Goal: Task Accomplishment & Management: Manage account settings

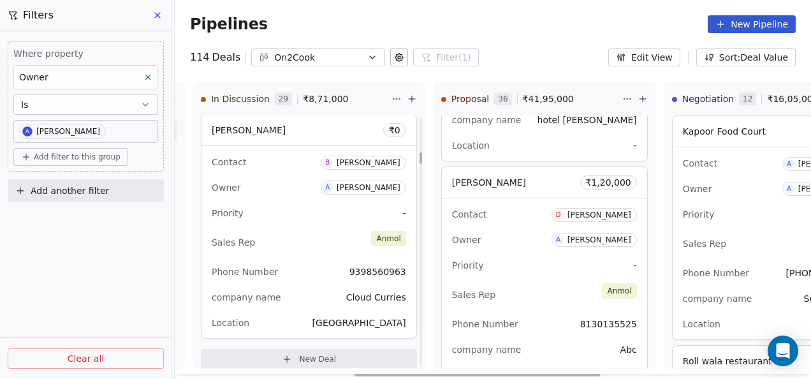
scroll to position [831, 0]
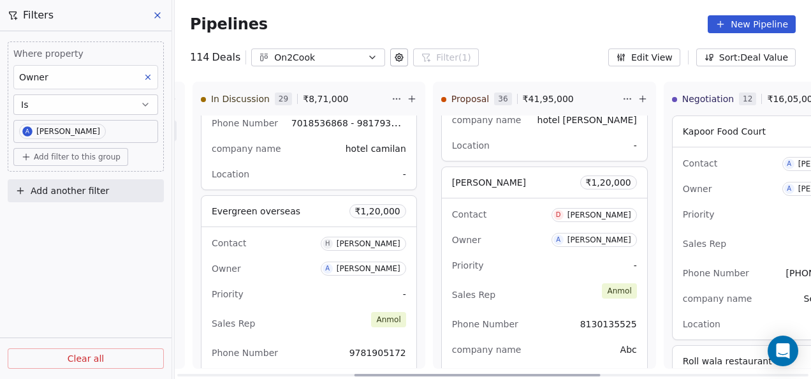
click at [750, 258] on div "Contact A Annvinder Singh Kapoor Owner A Anmol Soni Priority High Sales Rep Anm…" at bounding box center [775, 243] width 205 height 192
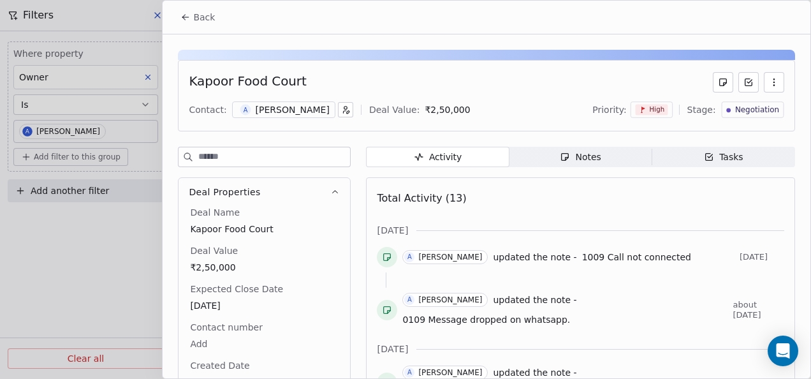
click at [188, 17] on icon at bounding box center [186, 17] width 6 height 0
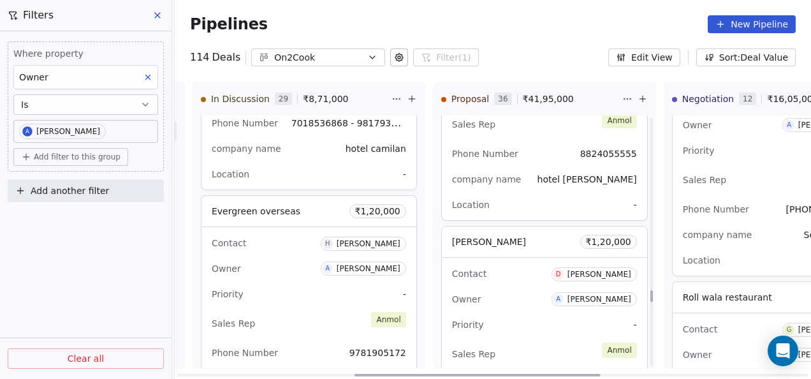
scroll to position [6176, 0]
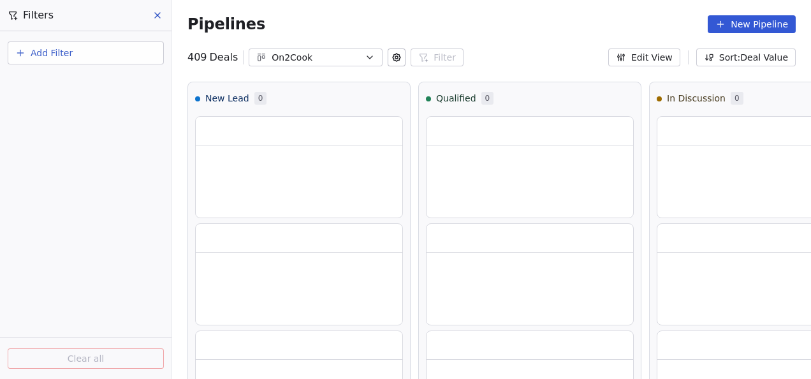
click at [102, 48] on button "Add Filter" at bounding box center [86, 52] width 156 height 23
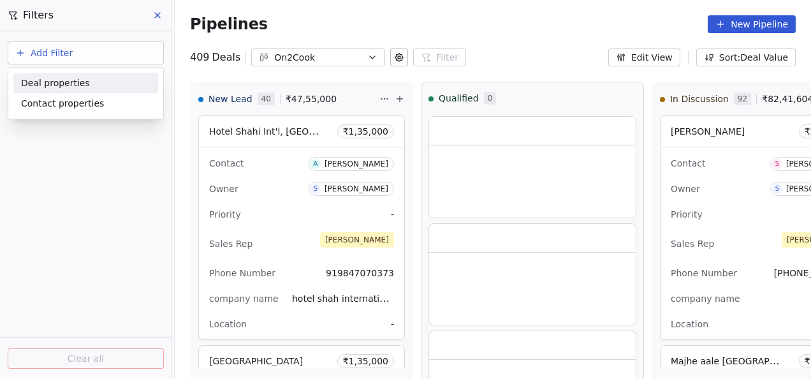
click at [65, 79] on span "Deal properties" at bounding box center [55, 82] width 69 height 13
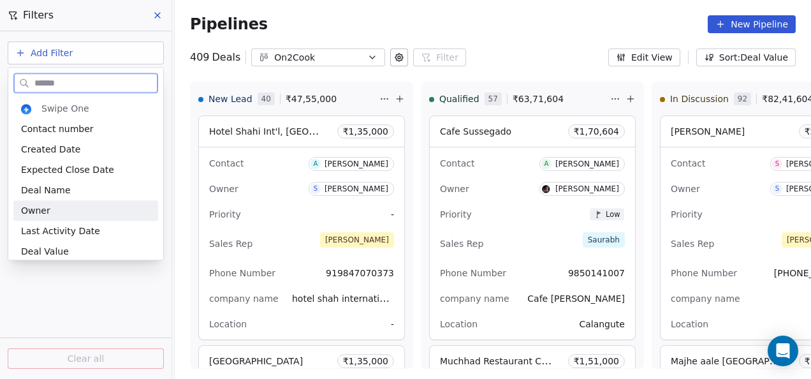
click at [60, 208] on div "Owner" at bounding box center [85, 210] width 129 height 13
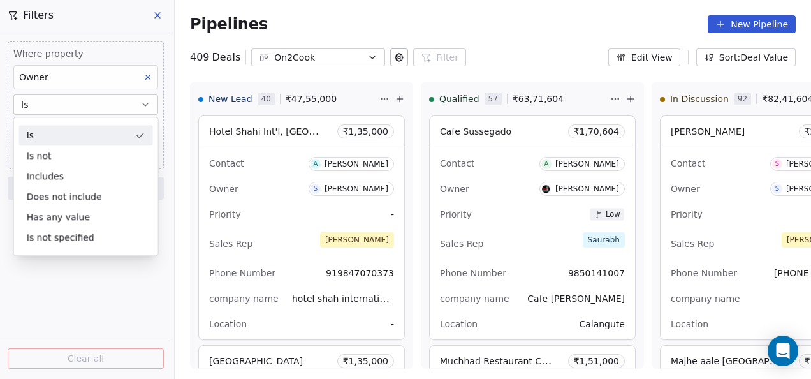
click at [78, 108] on button "Is" at bounding box center [85, 104] width 145 height 20
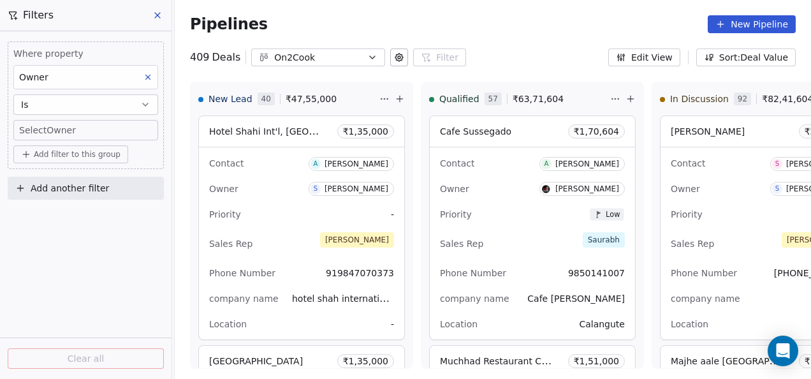
click at [76, 126] on body "On2Cook India Pvt. Ltd. Contacts People Marketing Workflows Campaigns Metrics &…" at bounding box center [405, 189] width 811 height 379
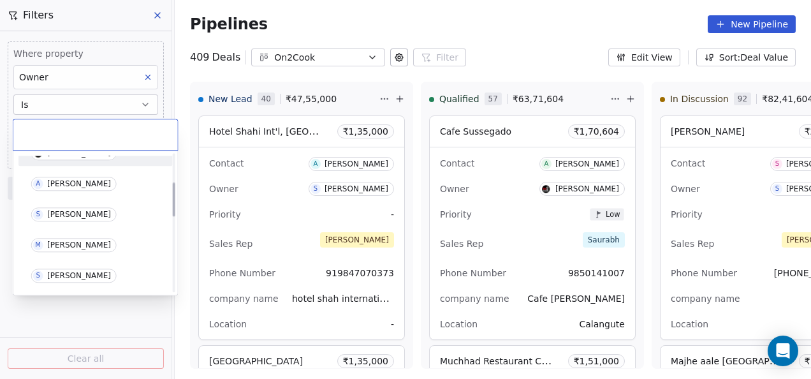
scroll to position [127, 0]
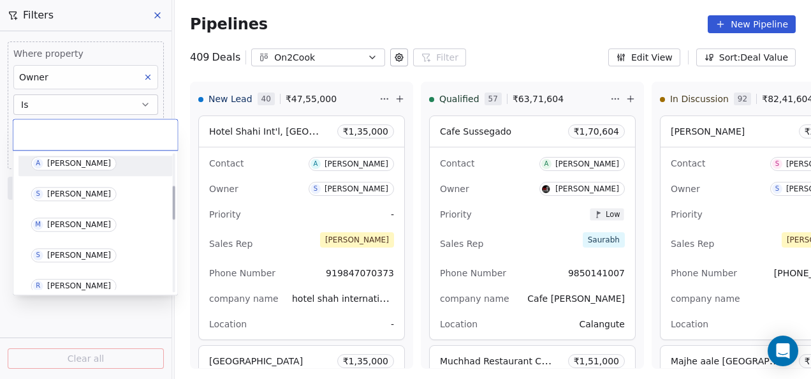
click at [59, 161] on div "[PERSON_NAME]" at bounding box center [79, 163] width 64 height 9
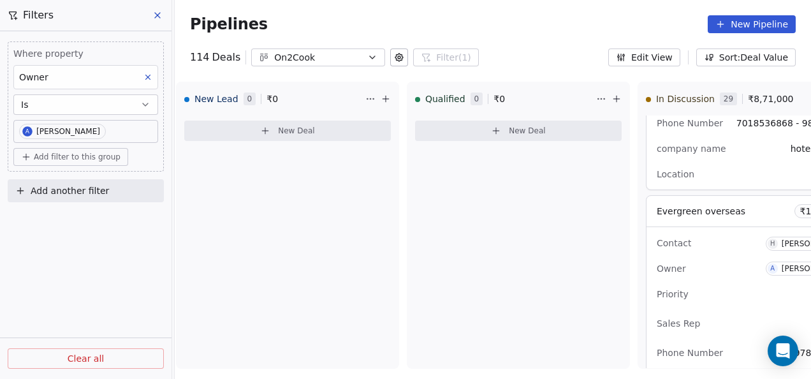
scroll to position [0, 757]
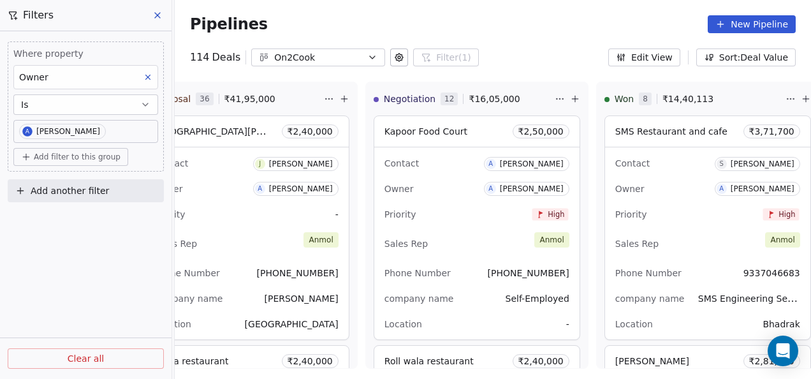
click at [615, 25] on div "Pipelines New Pipeline" at bounding box center [493, 24] width 606 height 18
drag, startPoint x: 615, startPoint y: 25, endPoint x: 594, endPoint y: 25, distance: 20.4
click at [594, 25] on div "Pipelines New Pipeline" at bounding box center [493, 24] width 606 height 18
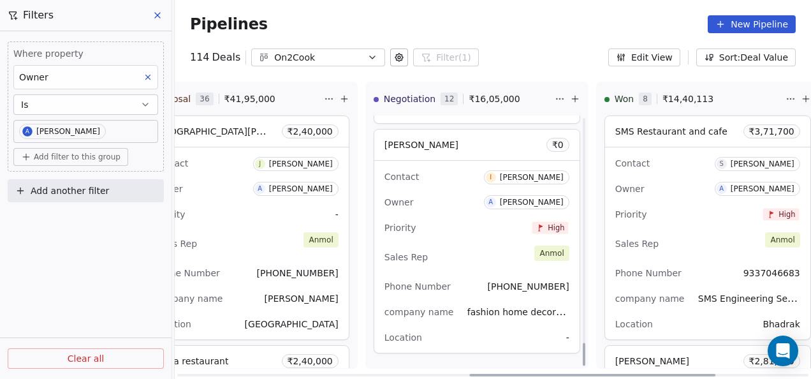
scroll to position [2504, 0]
click at [493, 210] on div "Contact I [PERSON_NAME] Owner A [PERSON_NAME] Priority High Sales Rep [PERSON_N…" at bounding box center [476, 256] width 205 height 192
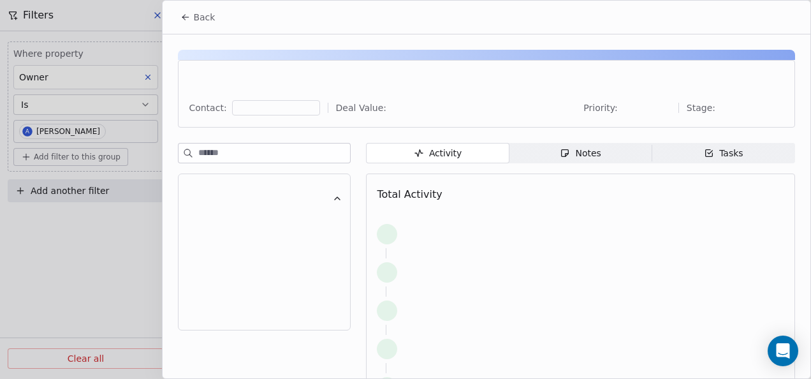
click at [576, 153] on div "Notes" at bounding box center [580, 153] width 41 height 13
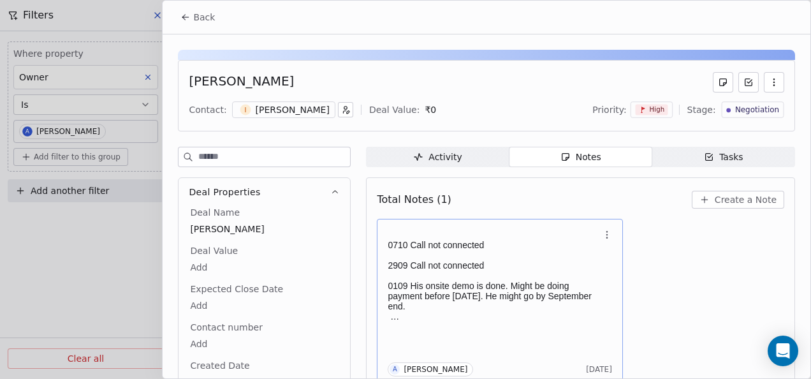
click at [434, 243] on p "0710 Call not connected" at bounding box center [494, 245] width 212 height 10
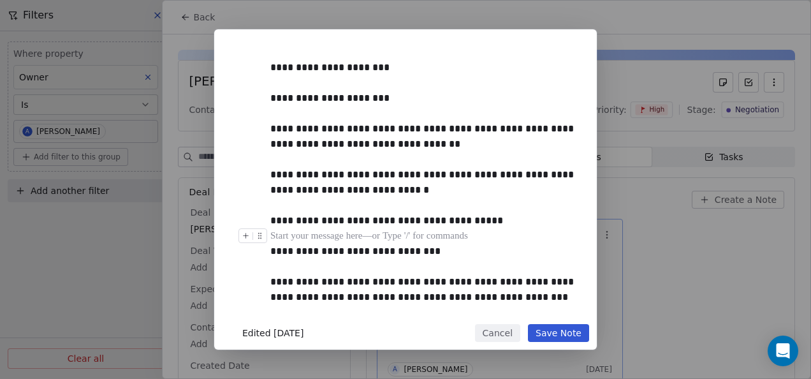
click at [438, 231] on div at bounding box center [424, 235] width 309 height 15
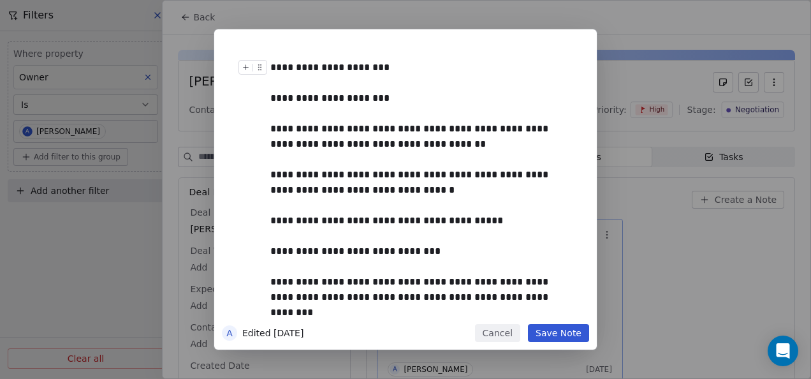
click at [273, 68] on div "**********" at bounding box center [419, 67] width 299 height 15
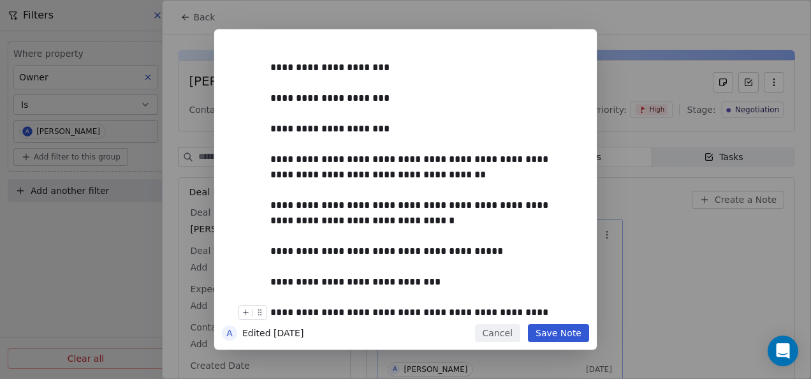
click at [545, 333] on button "Save Note" at bounding box center [558, 333] width 61 height 18
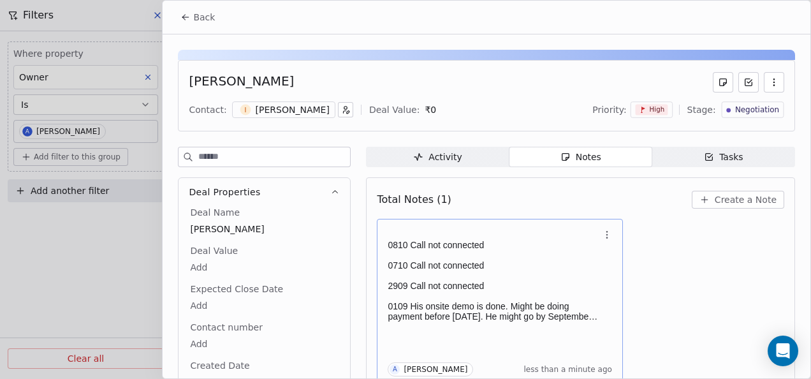
scroll to position [5, 0]
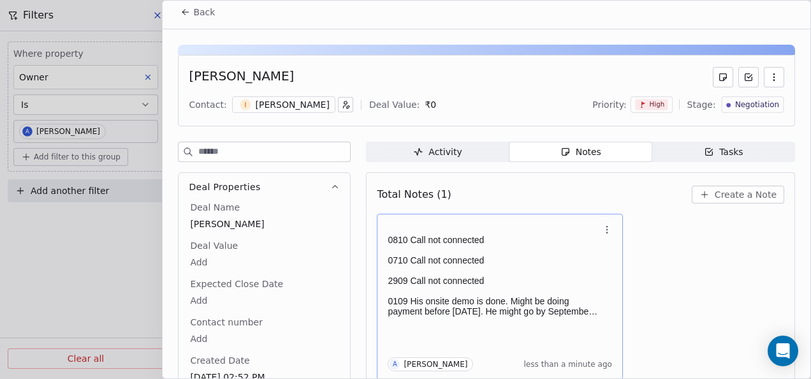
click at [190, 17] on icon at bounding box center [185, 12] width 10 height 10
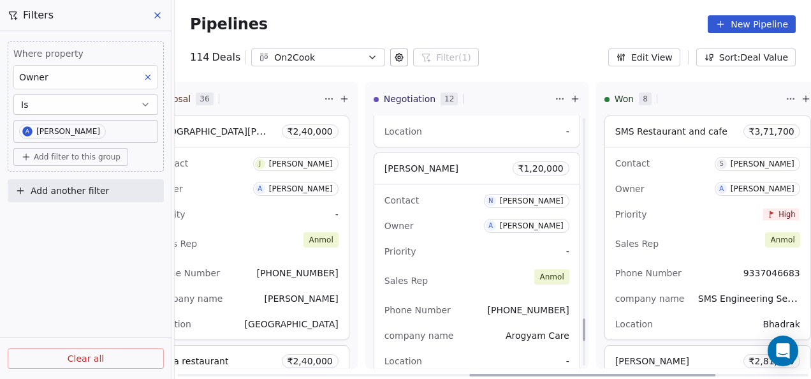
scroll to position [2249, 0]
click at [468, 205] on div "Contact [GEOGRAPHIC_DATA][PERSON_NAME]" at bounding box center [476, 201] width 185 height 21
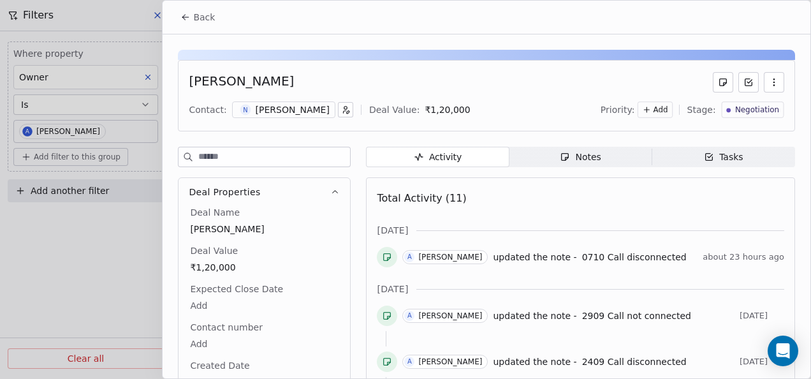
click at [570, 150] on div "Notes" at bounding box center [580, 156] width 41 height 13
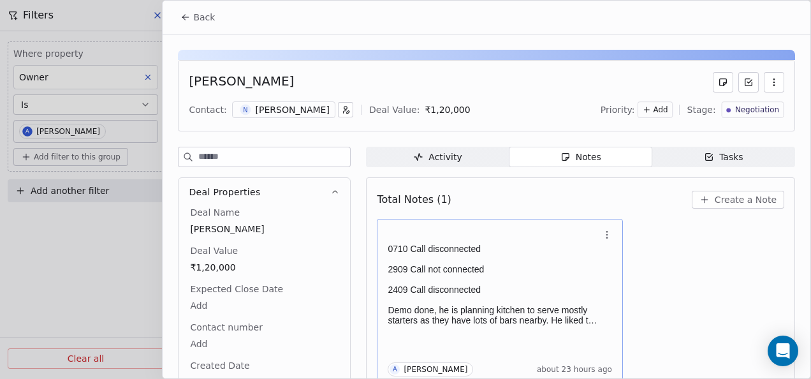
click at [449, 244] on p "0710 Call disconnected" at bounding box center [494, 249] width 212 height 10
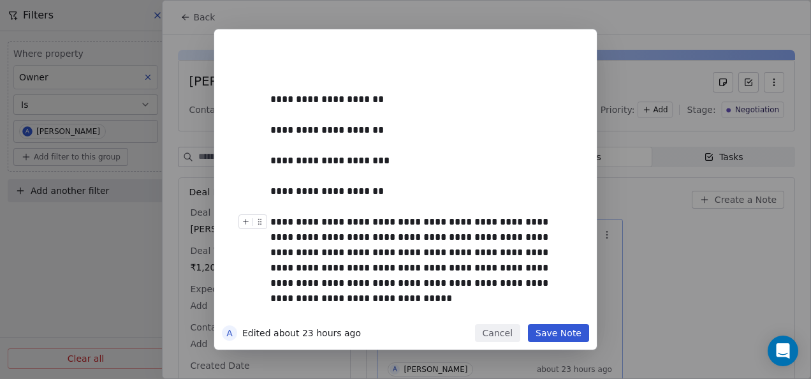
click at [543, 333] on button "Save Note" at bounding box center [558, 333] width 61 height 18
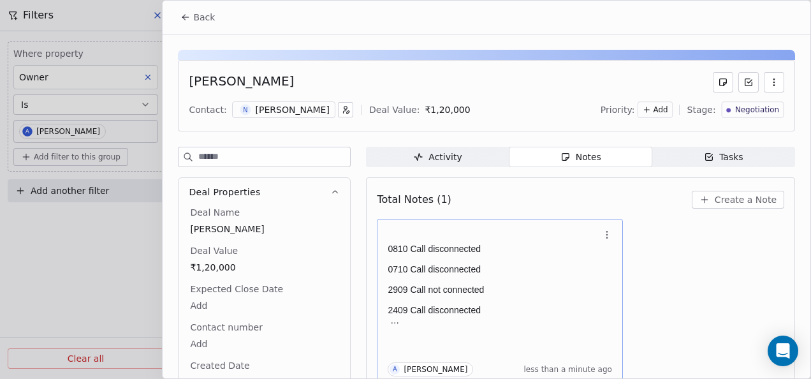
scroll to position [5, 0]
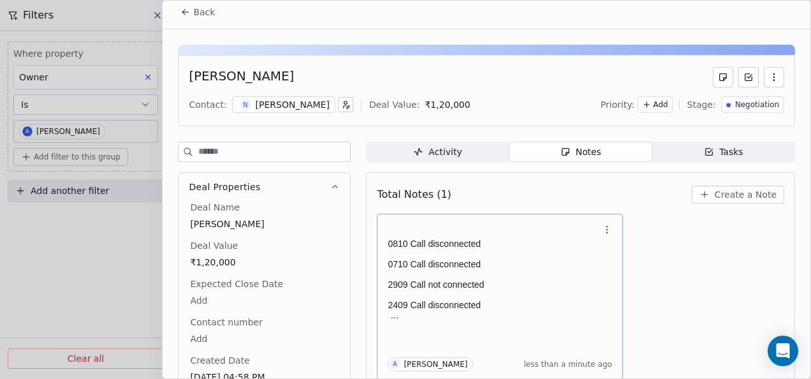
click at [192, 11] on button "Back" at bounding box center [198, 12] width 50 height 23
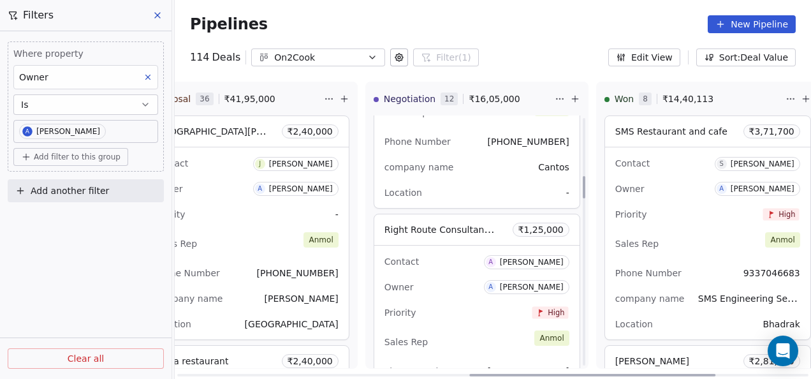
scroll to position [655, 0]
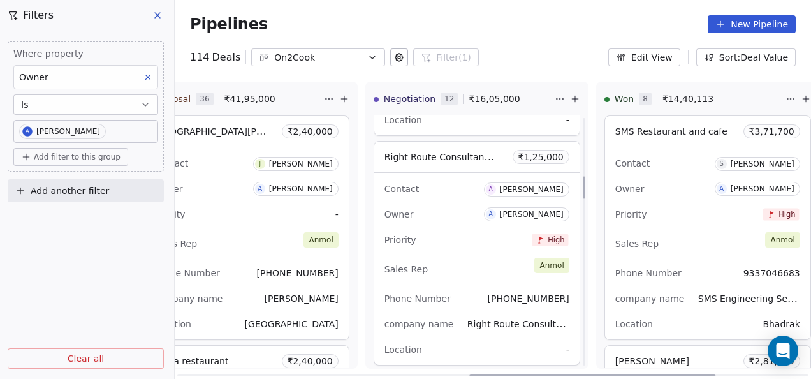
click at [474, 261] on div "Sales Rep [PERSON_NAME]" at bounding box center [476, 269] width 185 height 28
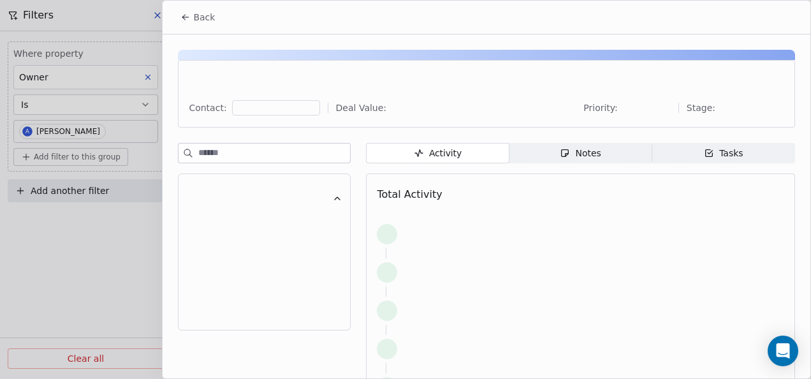
click at [548, 156] on span "Notes Notes" at bounding box center [580, 153] width 143 height 20
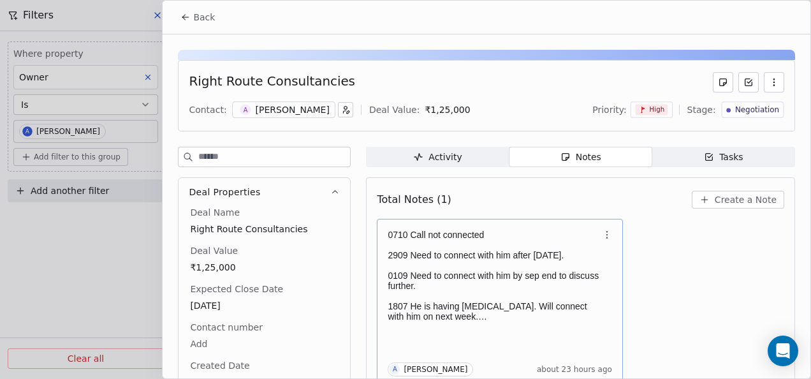
click at [523, 244] on p at bounding box center [494, 245] width 212 height 10
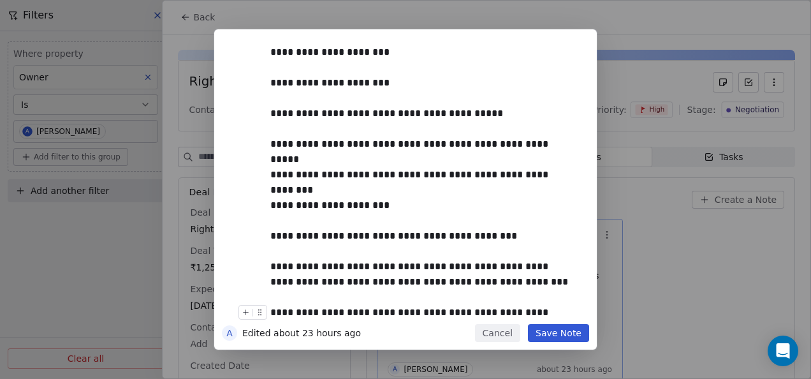
click at [564, 335] on button "Save Note" at bounding box center [558, 333] width 61 height 18
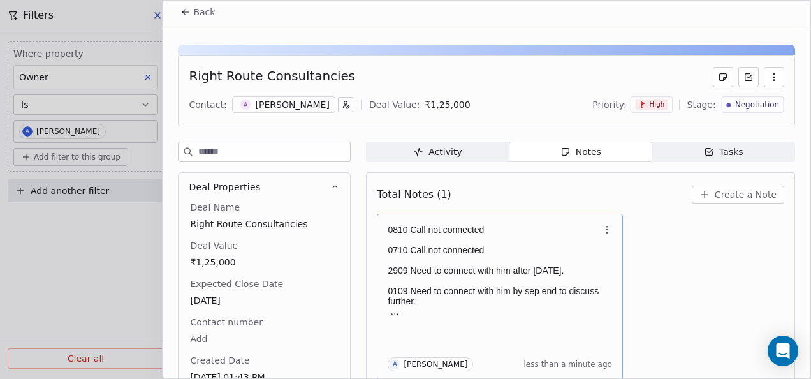
click at [175, 10] on button "Back" at bounding box center [198, 12] width 50 height 23
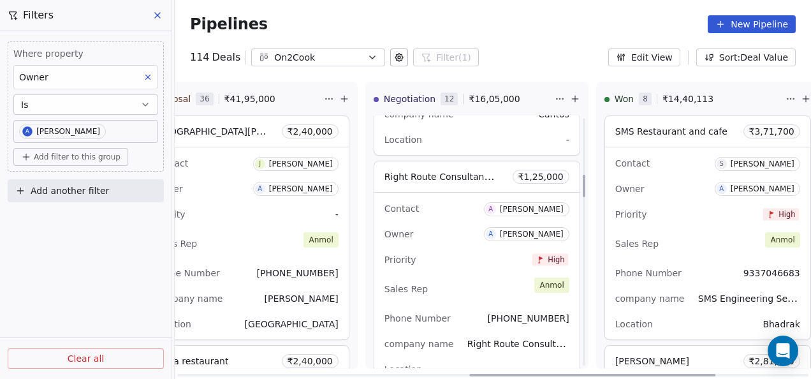
scroll to position [637, 0]
